Goal: Check status

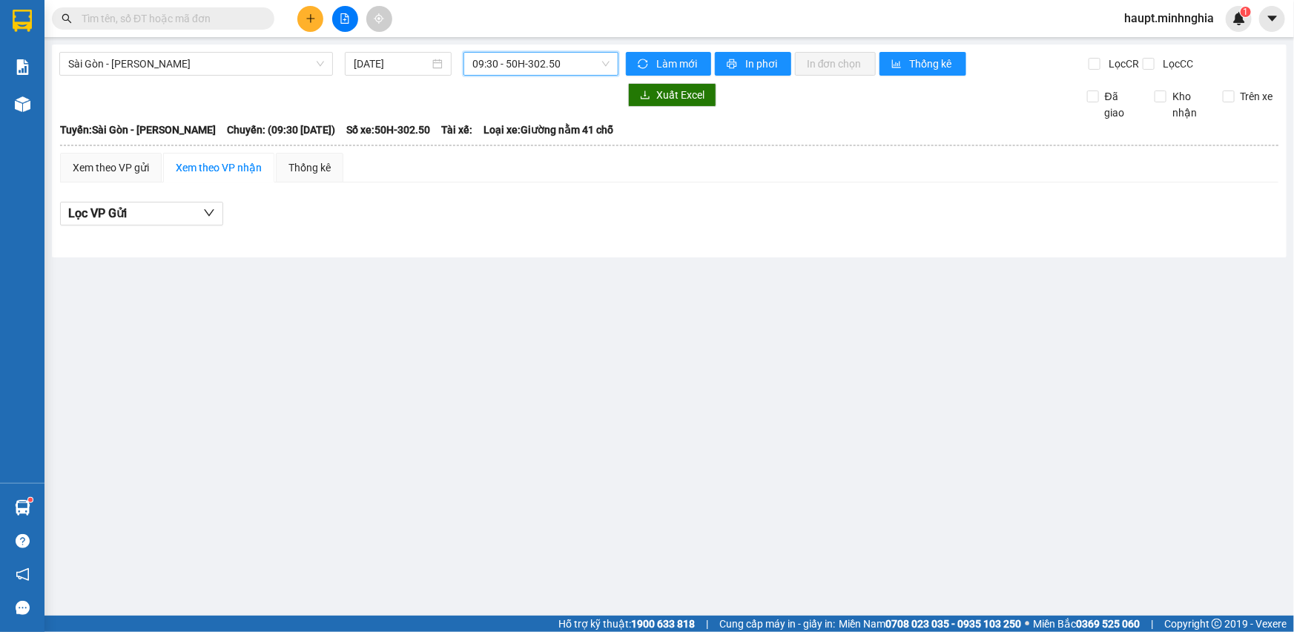
click at [549, 66] on span "09:30 - 50H-302.50" at bounding box center [540, 64] width 137 height 22
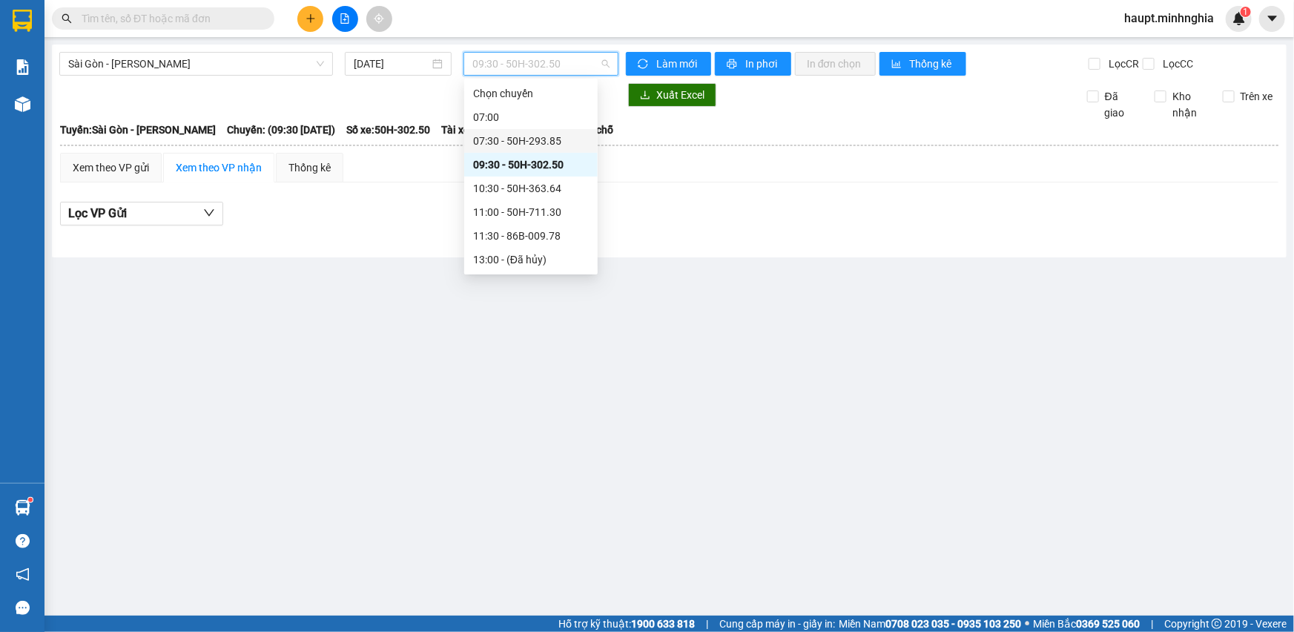
click at [531, 136] on div "07:30 - 50H-293.85" at bounding box center [531, 141] width 116 height 16
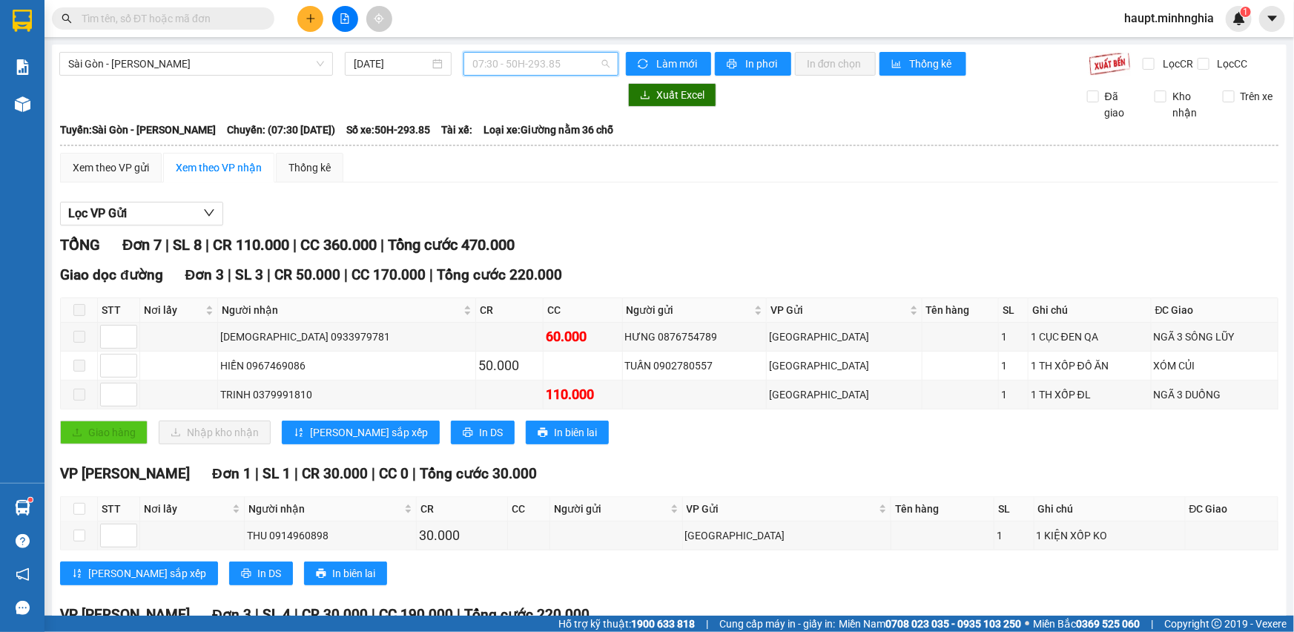
click at [565, 67] on span "07:30 - 50H-293.85" at bounding box center [540, 64] width 137 height 22
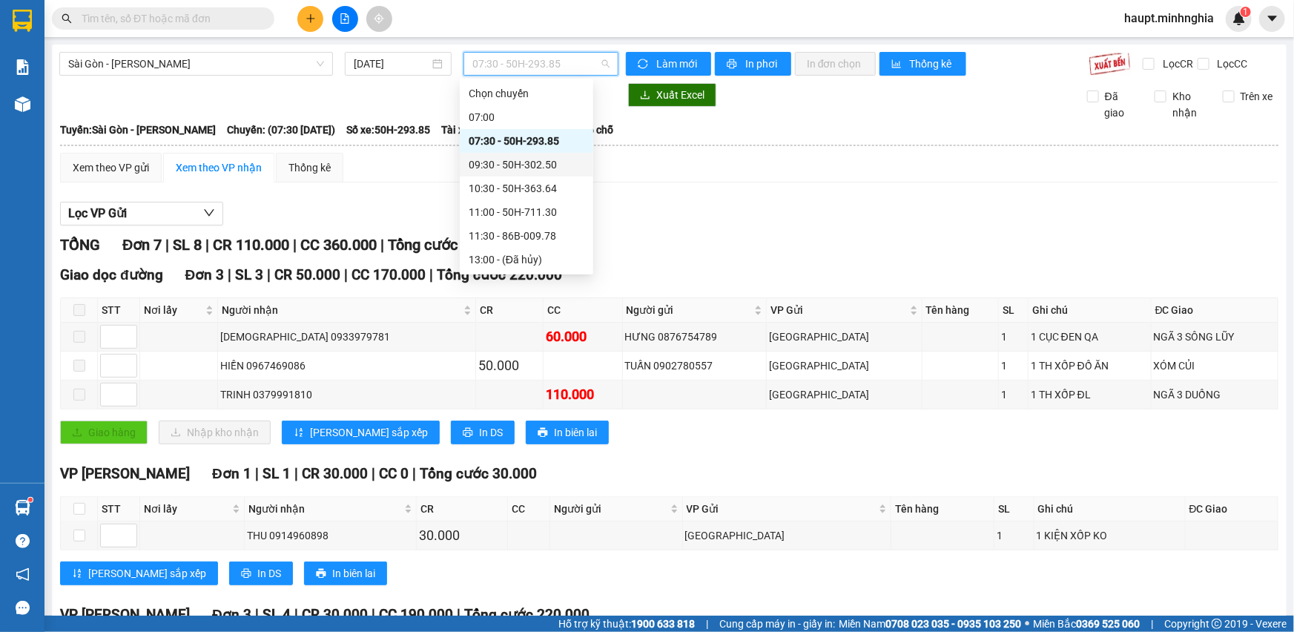
click at [550, 165] on div "09:30 - 50H-302.50" at bounding box center [527, 165] width 116 height 16
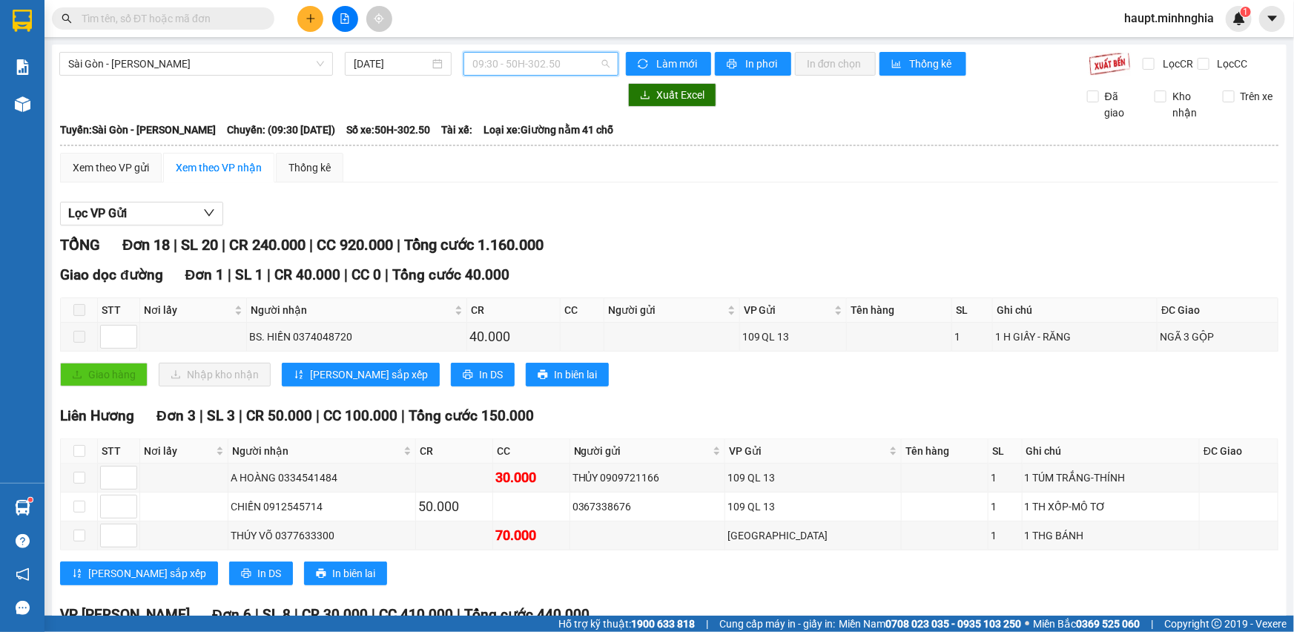
click at [567, 68] on span "09:30 - 50H-302.50" at bounding box center [540, 64] width 137 height 22
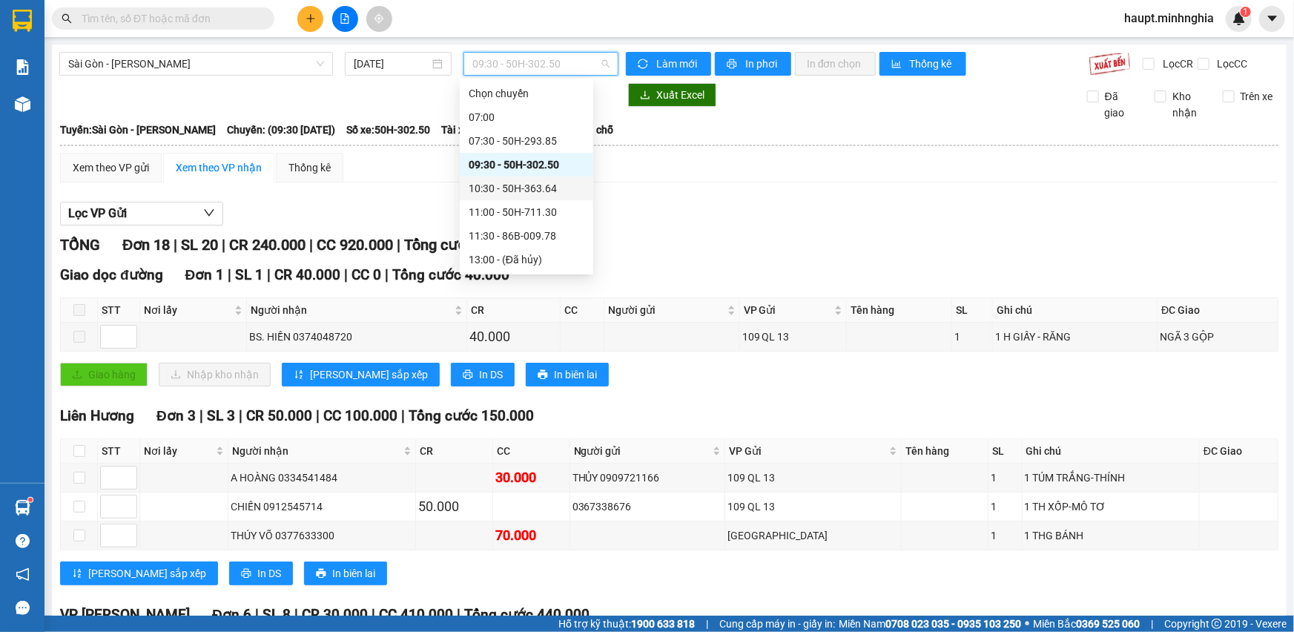
click at [554, 184] on div "10:30 - 50H-363.64" at bounding box center [527, 188] width 116 height 16
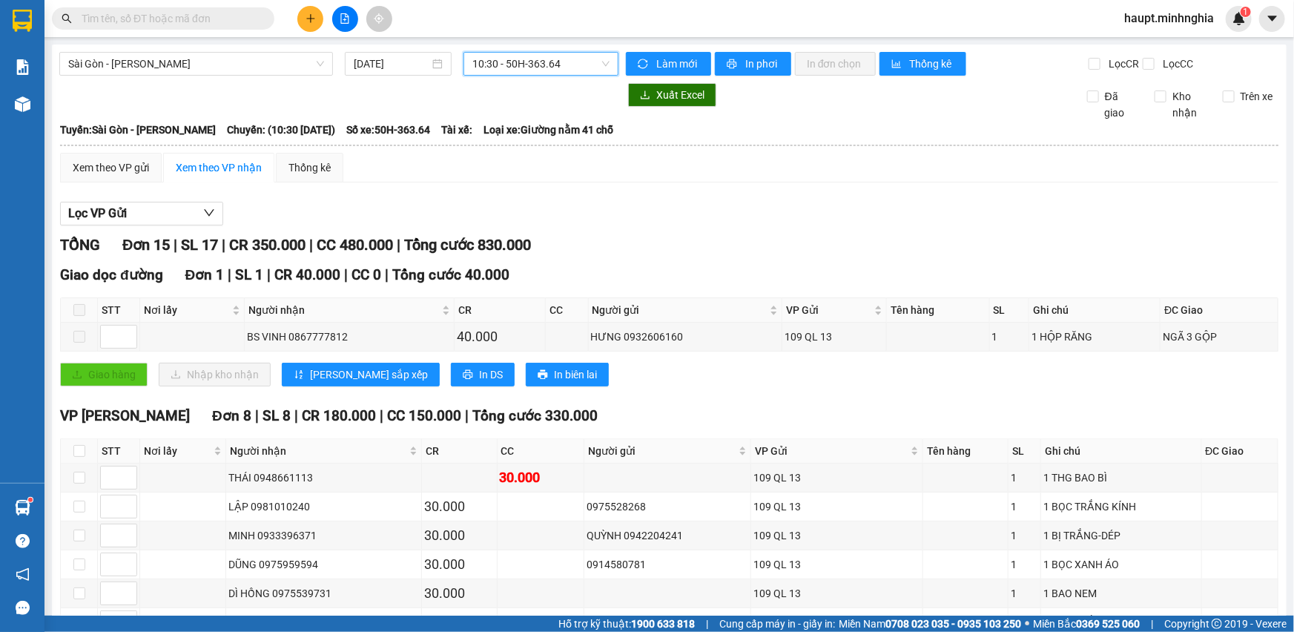
click at [567, 73] on span "10:30 - 50H-363.64" at bounding box center [540, 64] width 137 height 22
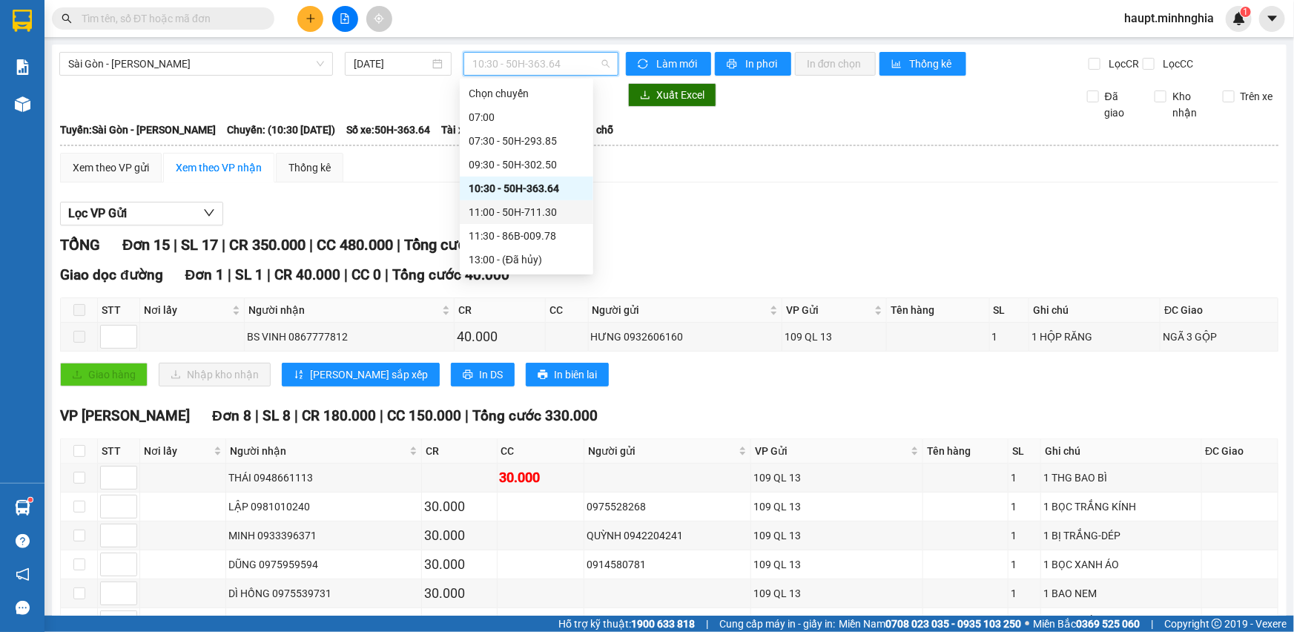
click at [538, 205] on div "11:00 - 50H-711.30" at bounding box center [527, 212] width 116 height 16
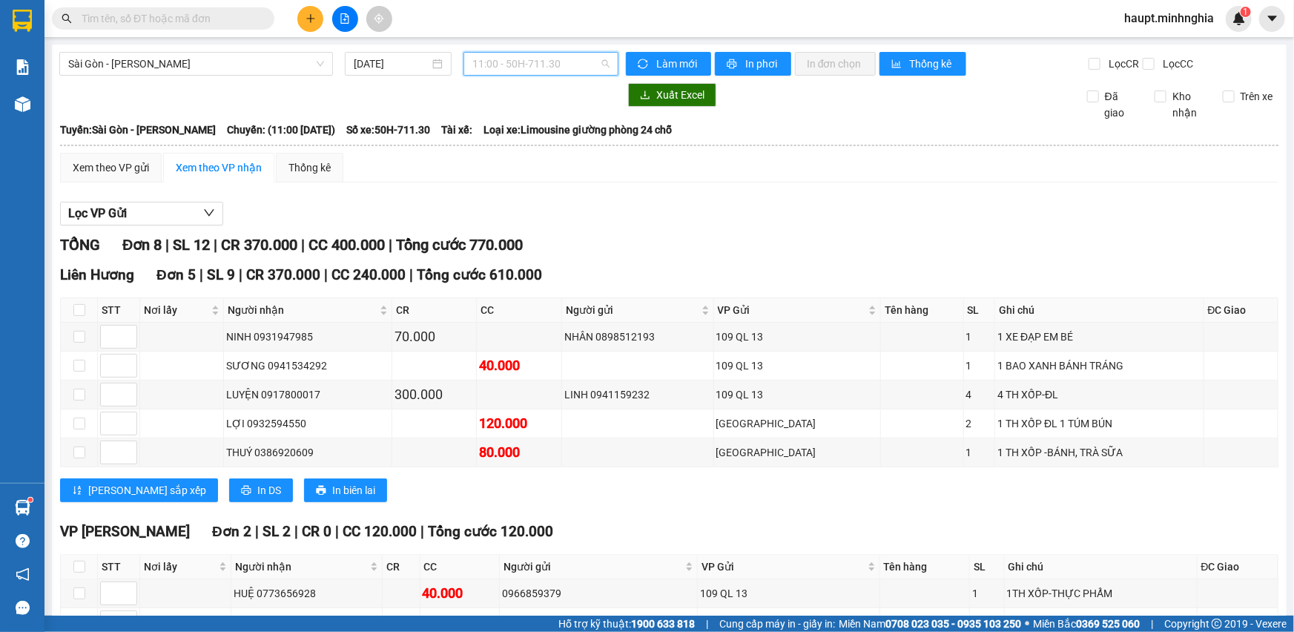
click at [542, 62] on span "11:00 - 50H-711.30" at bounding box center [540, 64] width 137 height 22
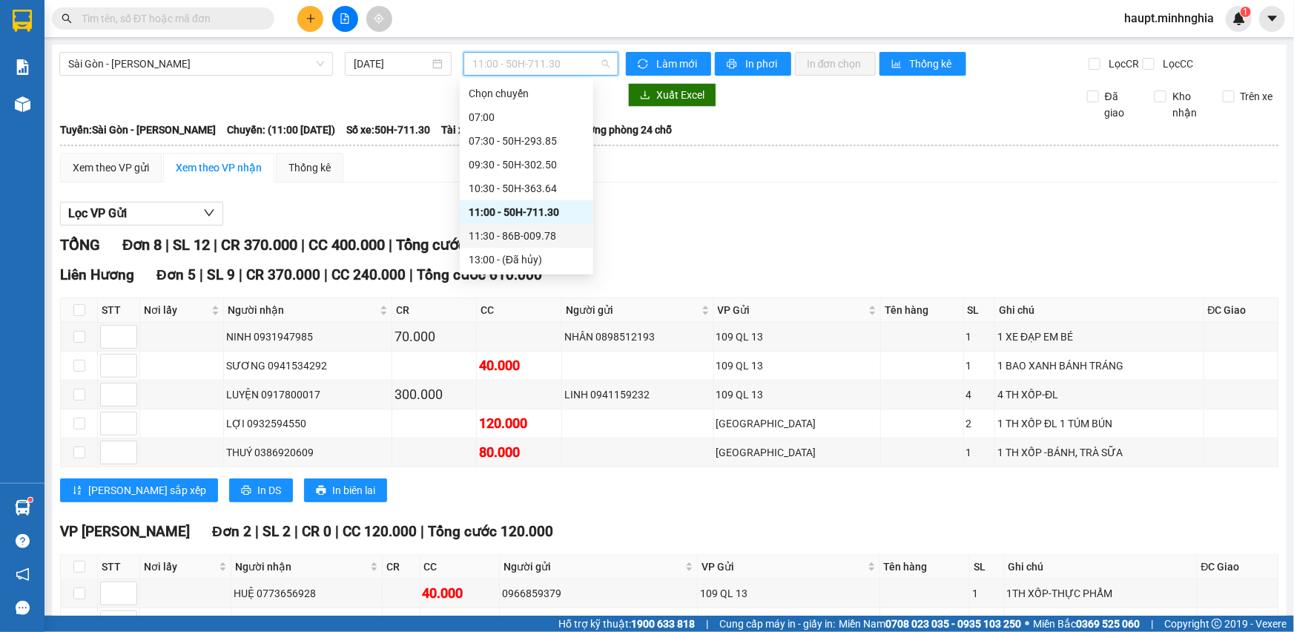
click at [550, 237] on div "11:30 - 86B-009.78" at bounding box center [527, 236] width 116 height 16
